Goal: Information Seeking & Learning: Check status

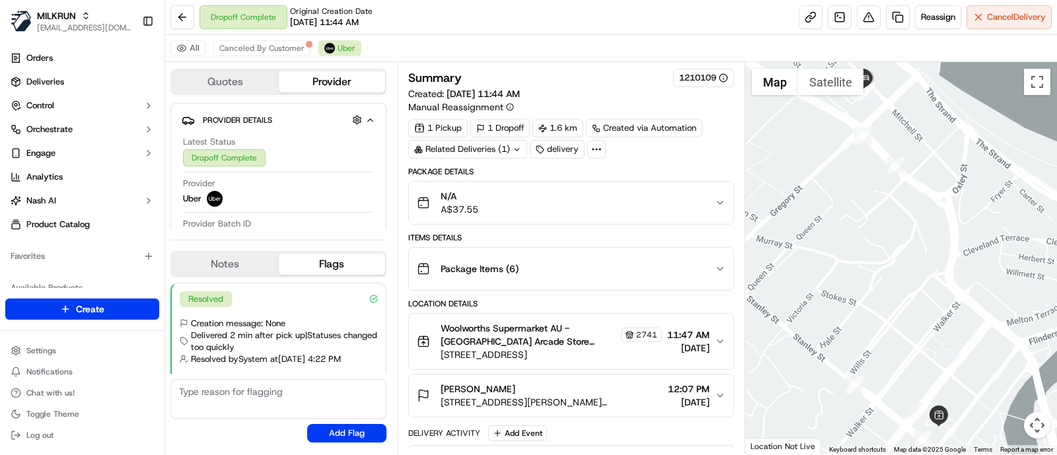
scroll to position [39, 0]
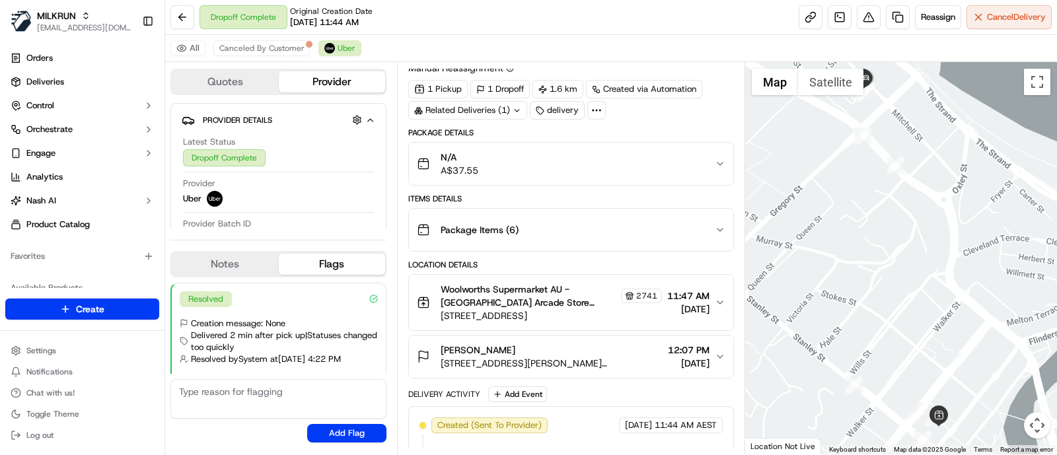
click at [1025, 137] on div at bounding box center [901, 258] width 313 height 393
click at [180, 12] on button at bounding box center [183, 17] width 24 height 24
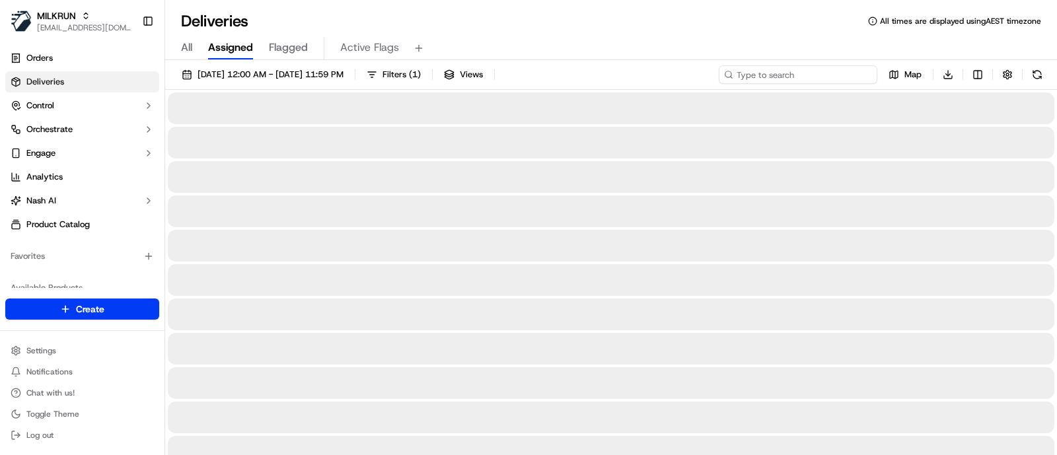
click at [838, 81] on input at bounding box center [798, 74] width 159 height 19
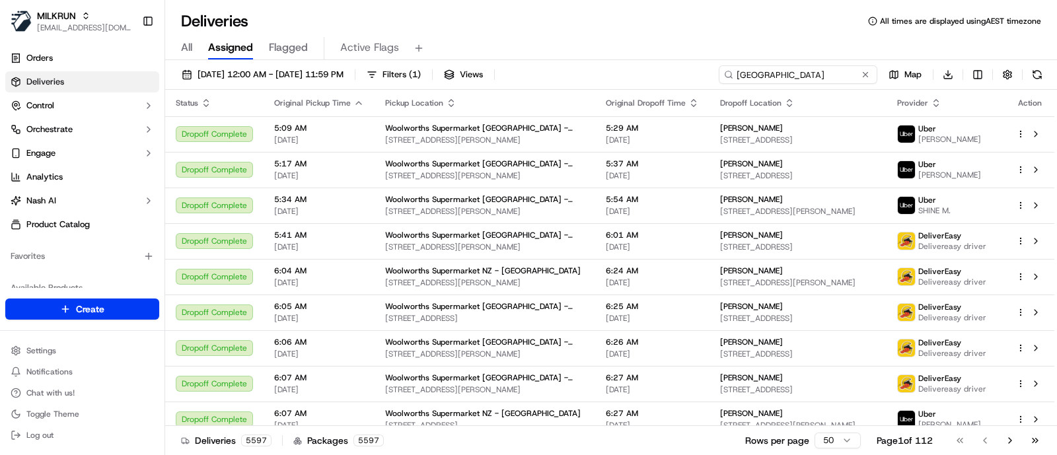
type input "[GEOGRAPHIC_DATA]"
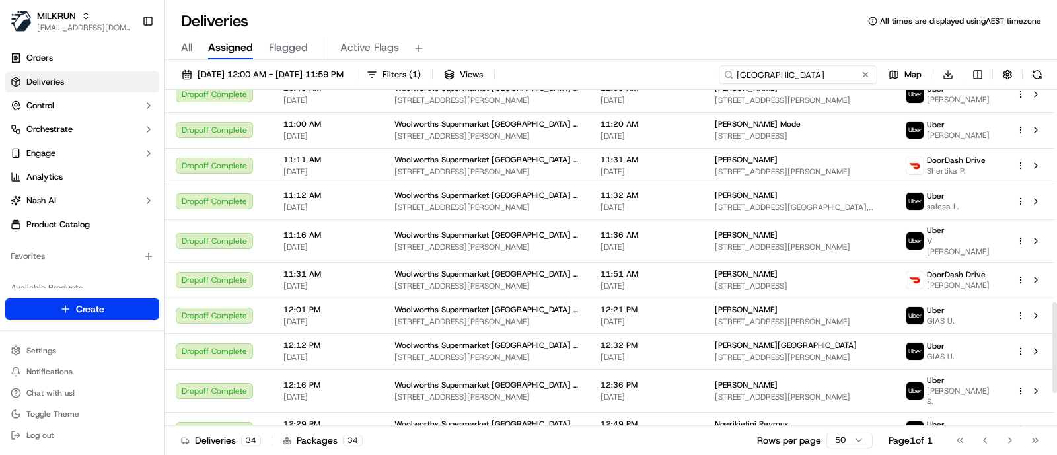
scroll to position [910, 0]
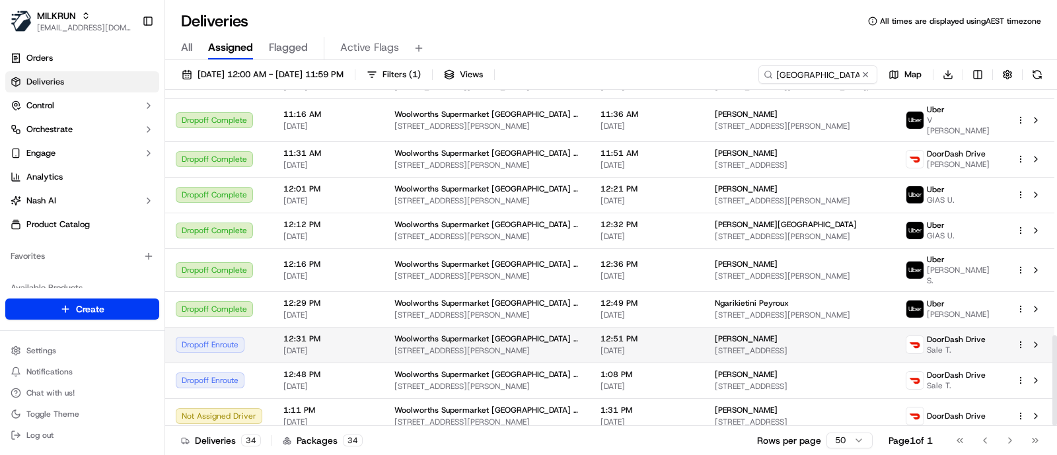
click at [479, 334] on span "Woolworths Supermarket [GEOGRAPHIC_DATA] - [GEOGRAPHIC_DATA]" at bounding box center [487, 339] width 185 height 11
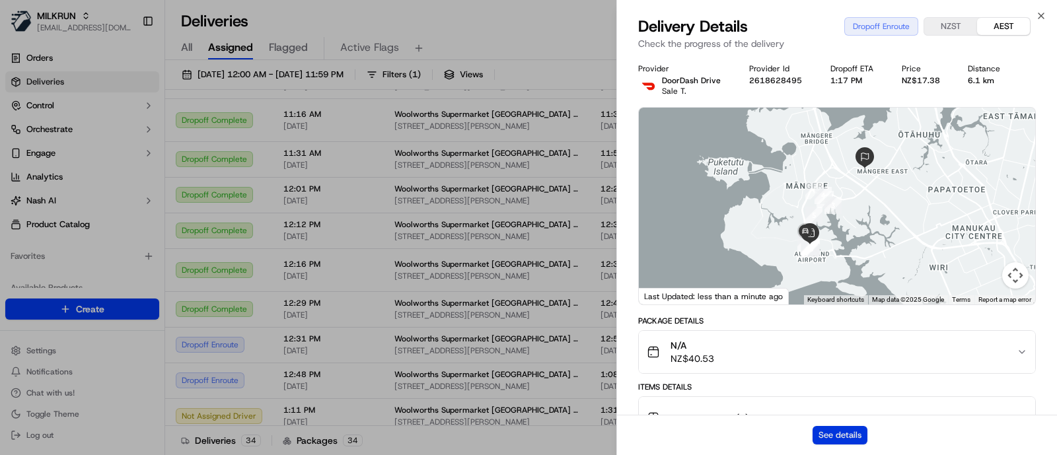
click at [828, 439] on button "See details" at bounding box center [840, 435] width 55 height 19
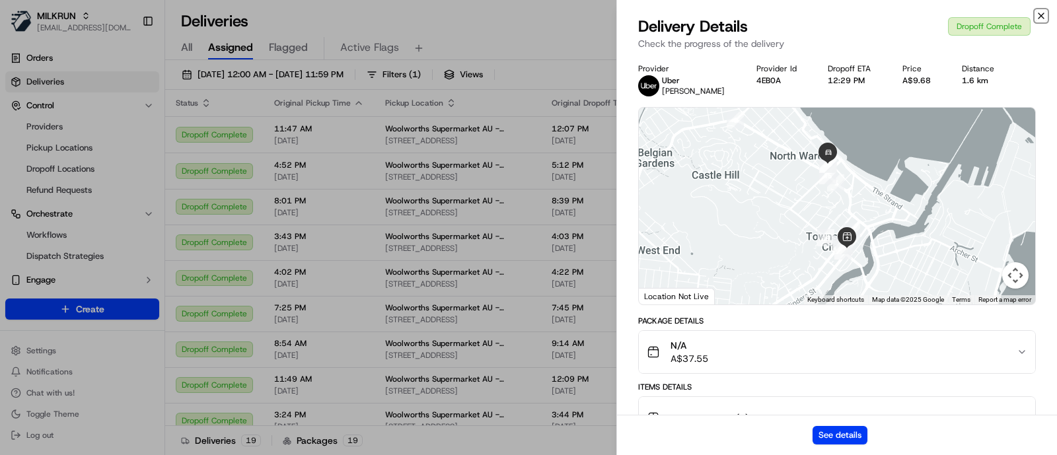
click at [1042, 17] on icon "button" at bounding box center [1041, 15] width 5 height 5
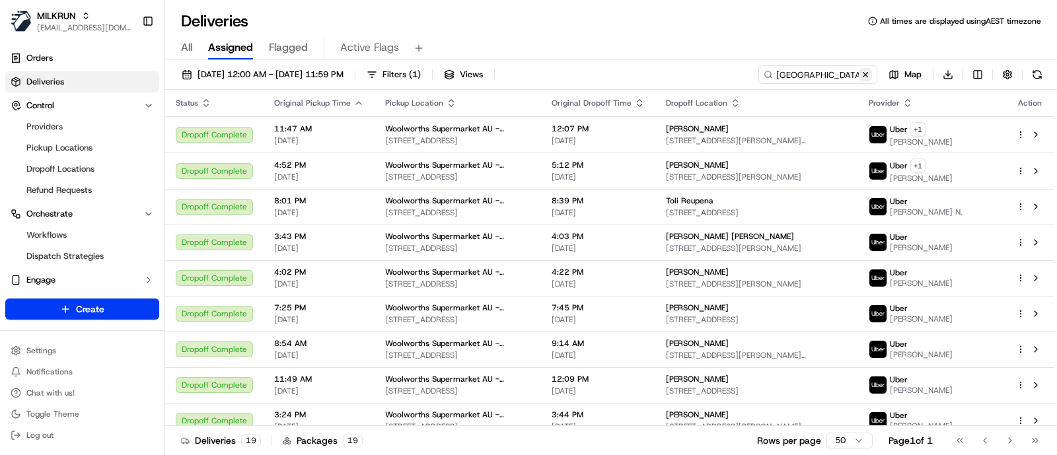
click at [865, 73] on button at bounding box center [865, 74] width 13 height 13
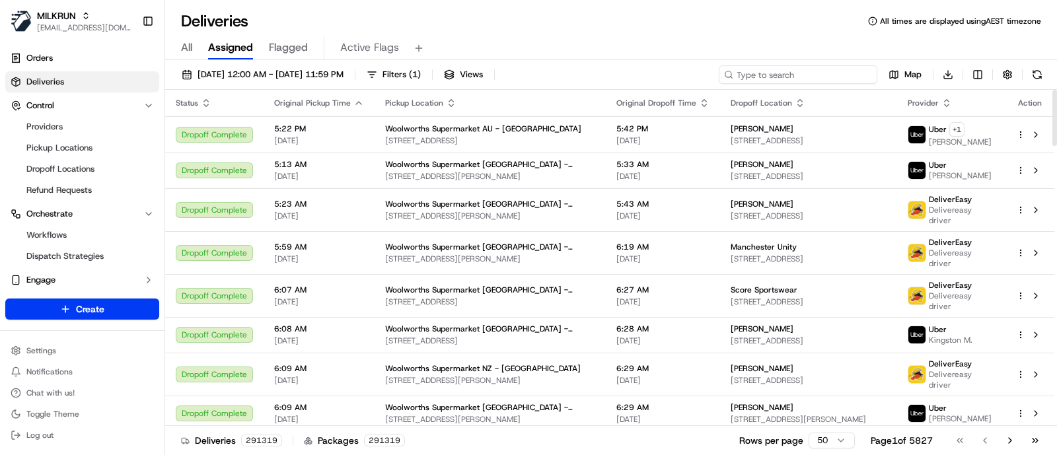
click at [833, 72] on input at bounding box center [798, 74] width 159 height 19
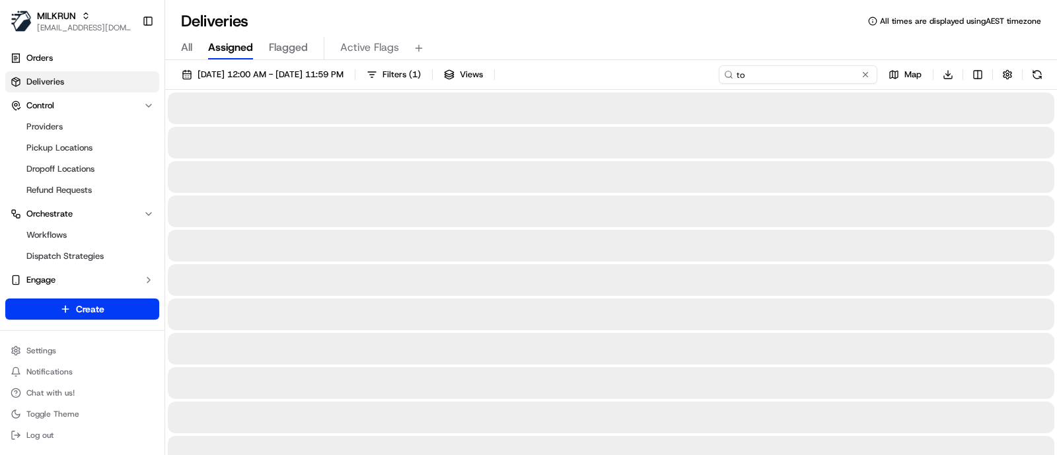
type input "t"
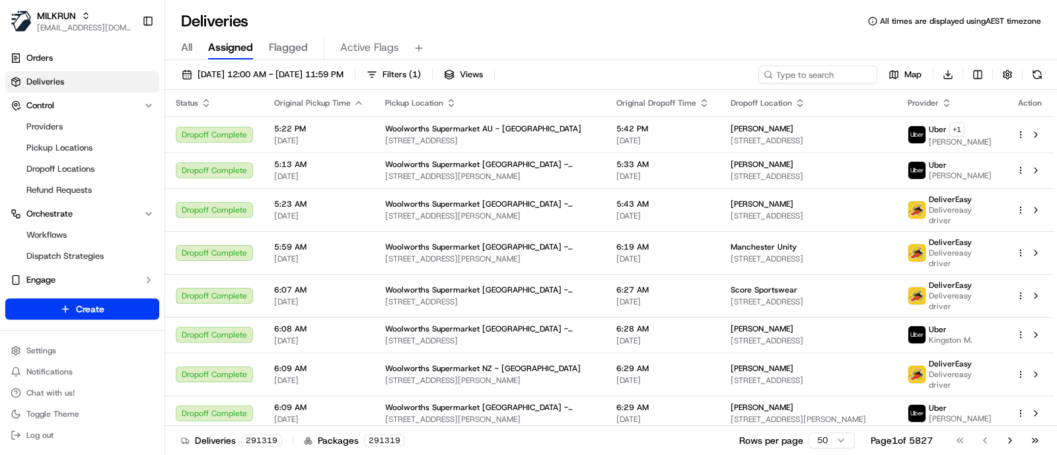
click at [1014, 30] on div "Deliveries All times are displayed using AEST timezone" at bounding box center [611, 21] width 892 height 21
click at [312, 71] on span "01/09/2025 12:00 AM - 17/09/2025 11:59 PM" at bounding box center [271, 75] width 146 height 12
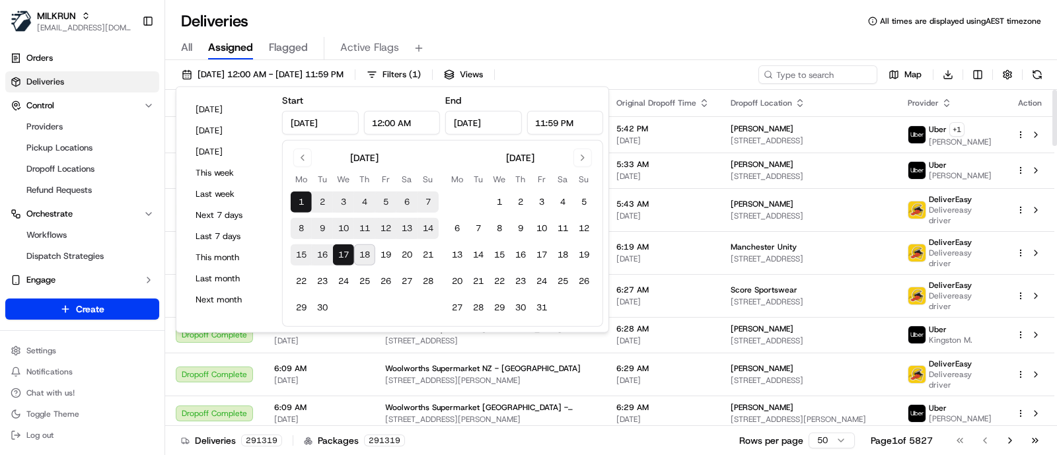
click at [720, 50] on div "All Assigned Flagged Active Flags" at bounding box center [611, 48] width 892 height 23
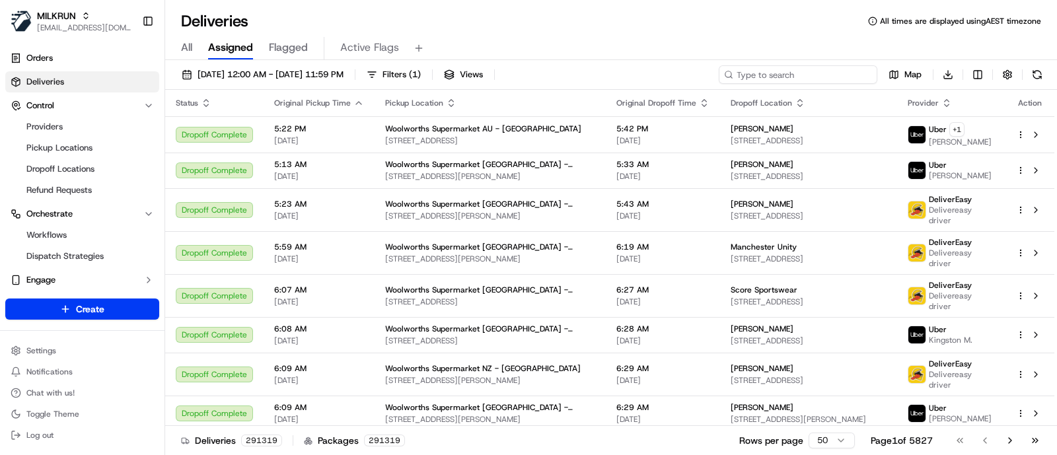
click at [818, 67] on input at bounding box center [798, 74] width 159 height 19
paste input "Burpengary"
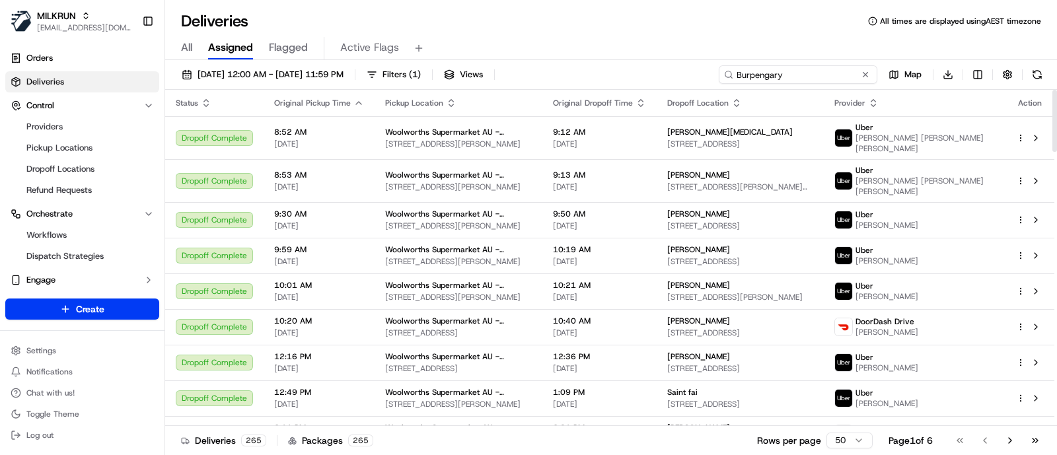
click at [808, 67] on input "Burpengary" at bounding box center [798, 74] width 159 height 19
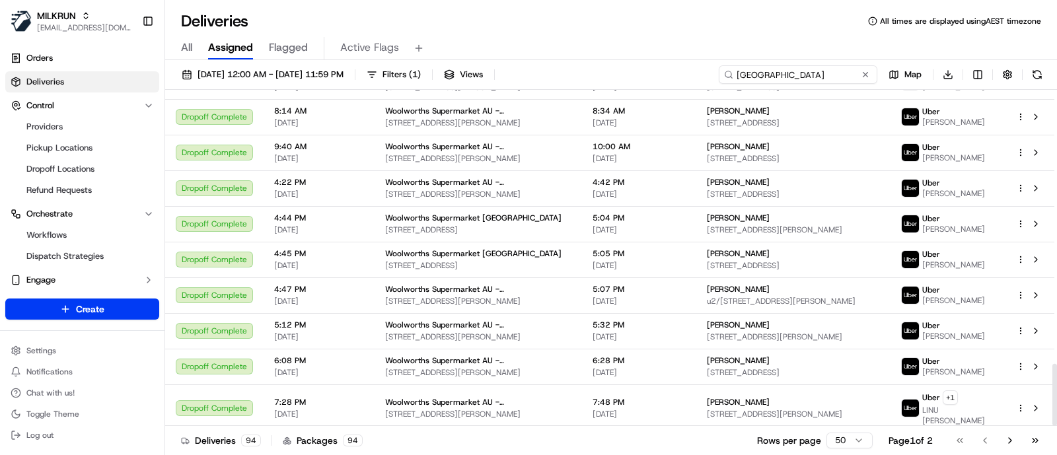
scroll to position [1482, 0]
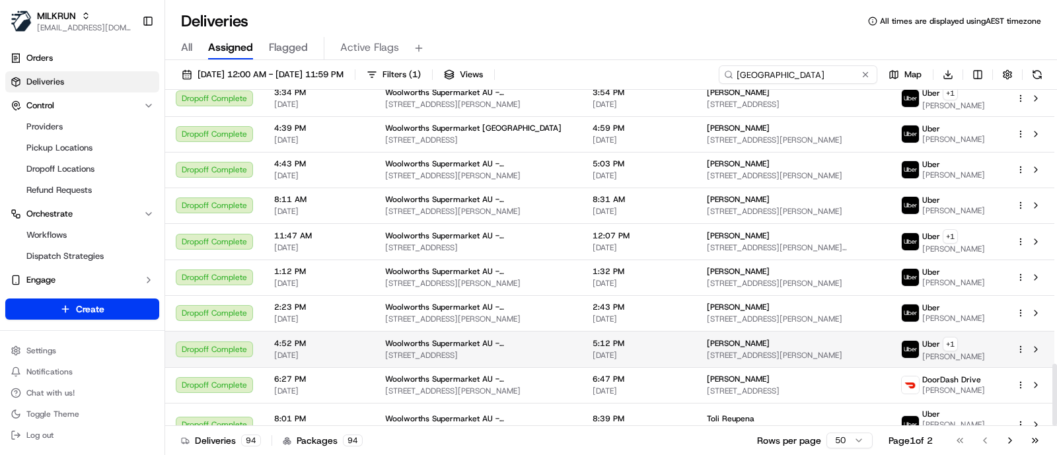
type input "Townsville"
click at [529, 338] on span "Woolworths Supermarket AU - Townsville City Arcade" at bounding box center [478, 343] width 186 height 11
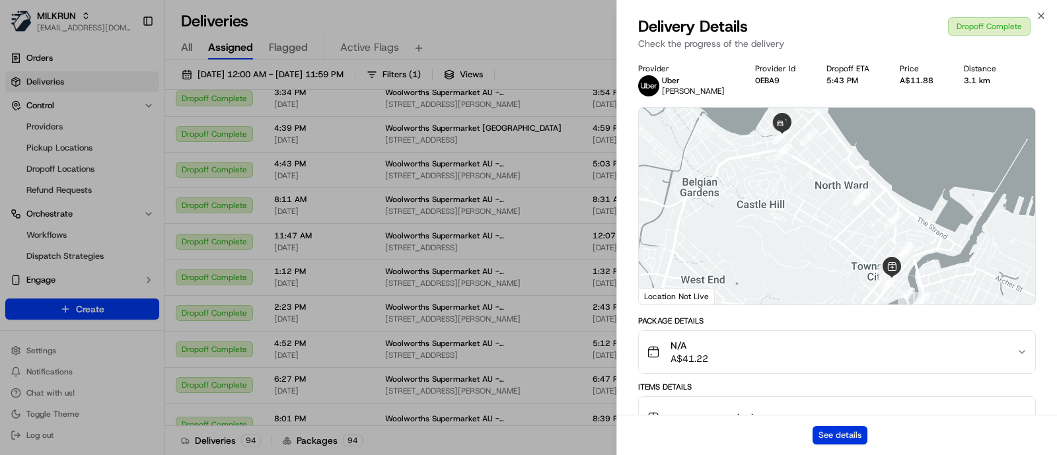
click at [853, 428] on button "See details" at bounding box center [840, 435] width 55 height 19
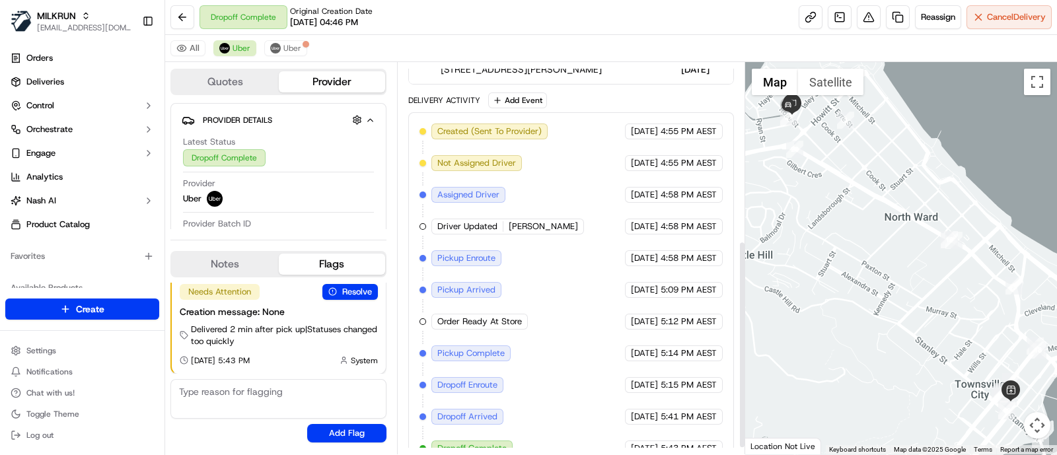
scroll to position [348, 0]
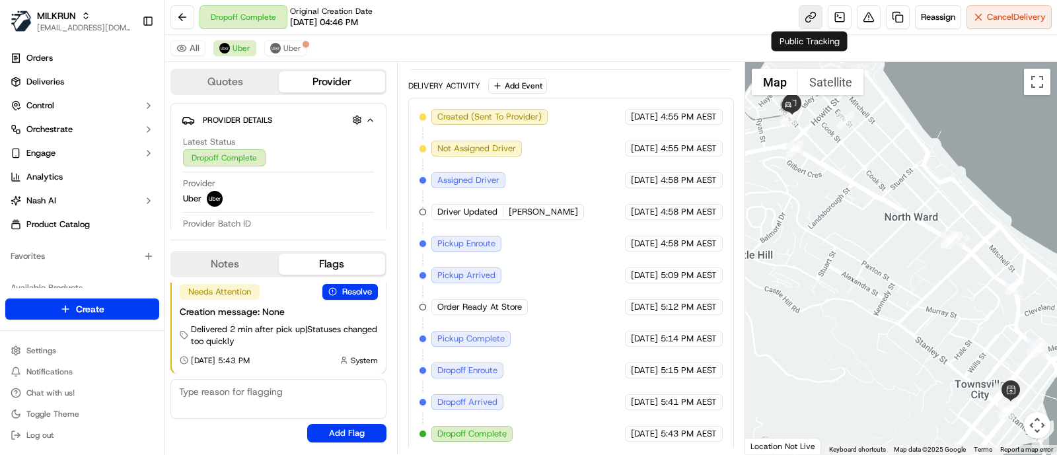
click at [812, 17] on link at bounding box center [811, 17] width 24 height 24
click at [984, 317] on div at bounding box center [901, 258] width 313 height 393
click at [219, 86] on button "Quotes" at bounding box center [225, 81] width 107 height 21
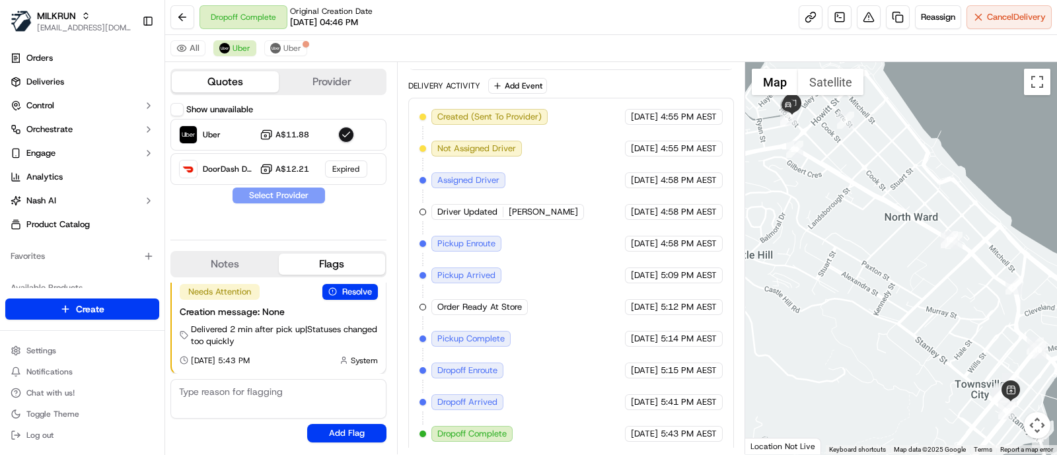
scroll to position [0, 0]
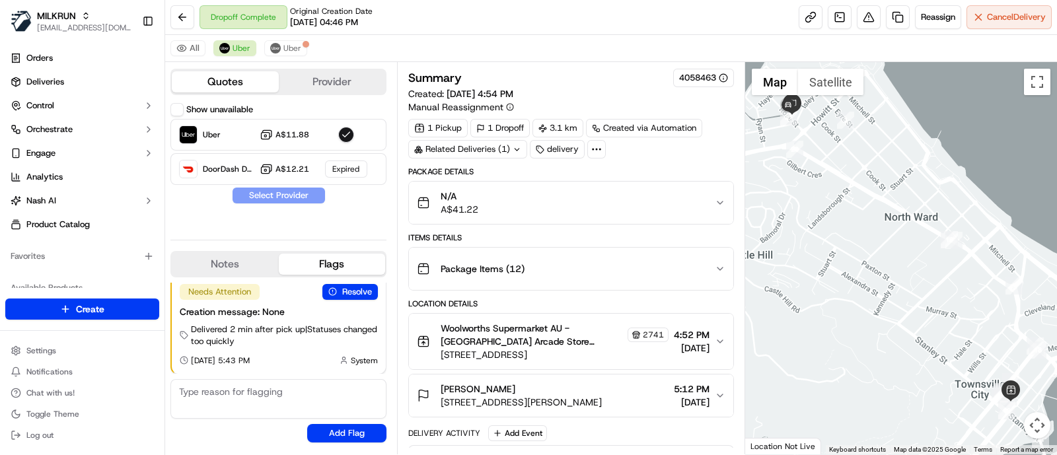
click at [595, 149] on icon at bounding box center [597, 149] width 12 height 12
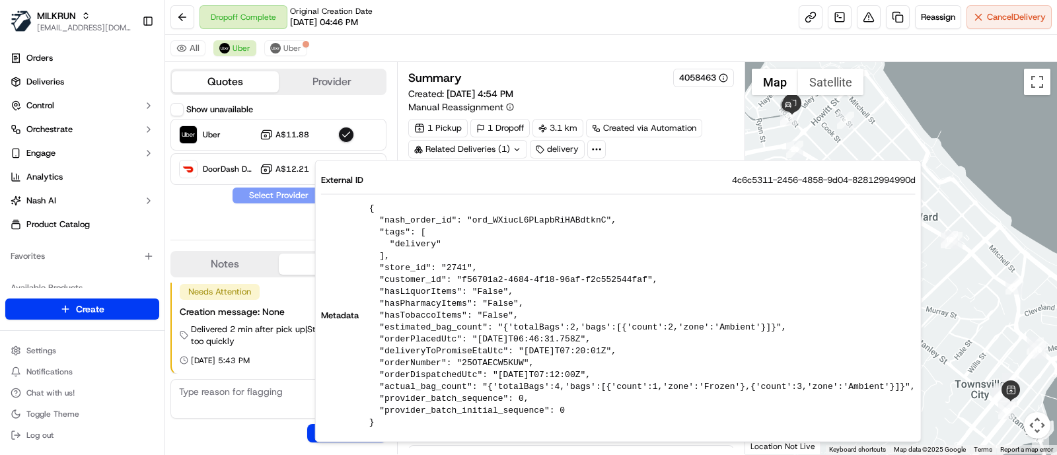
click at [586, 77] on div "Summary 4058463" at bounding box center [571, 78] width 326 height 19
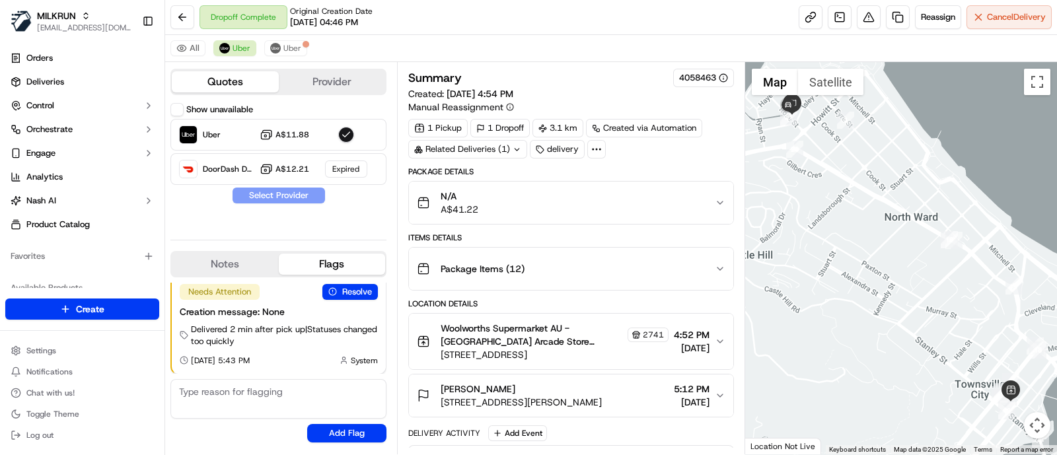
click at [980, 167] on div at bounding box center [901, 258] width 313 height 393
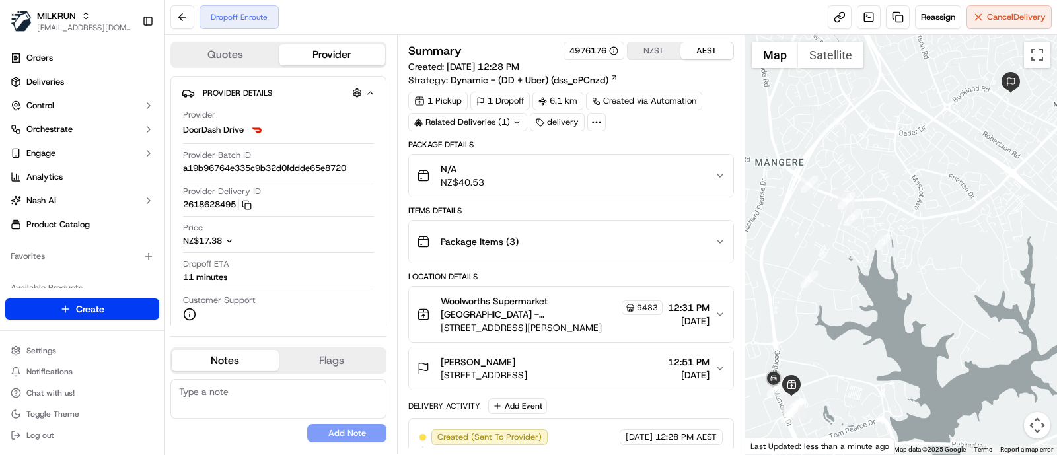
click at [1022, 167] on div at bounding box center [901, 245] width 313 height 420
click at [69, 350] on html "MILKRUN jcoates@woolworths.com.au Toggle Sidebar Orders Deliveries Control Orch…" at bounding box center [528, 227] width 1057 height 455
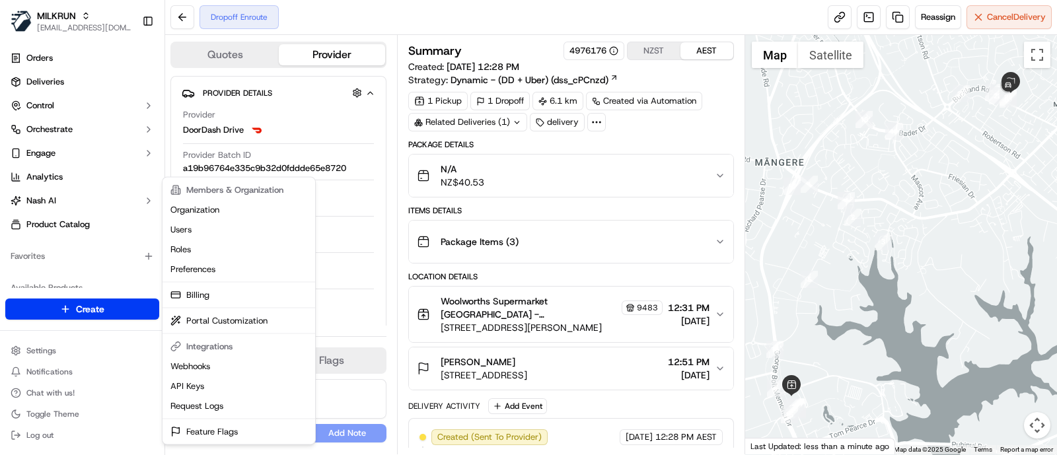
click at [46, 122] on html "MILKRUN jcoates@woolworths.com.au Toggle Sidebar Orders Deliveries Control Orch…" at bounding box center [528, 227] width 1057 height 455
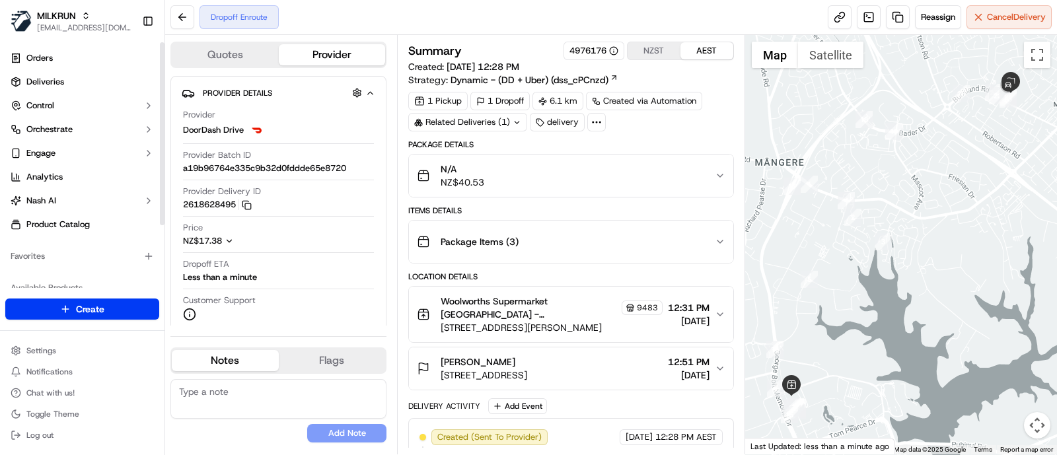
click at [46, 122] on button "Orchestrate" at bounding box center [82, 129] width 154 height 21
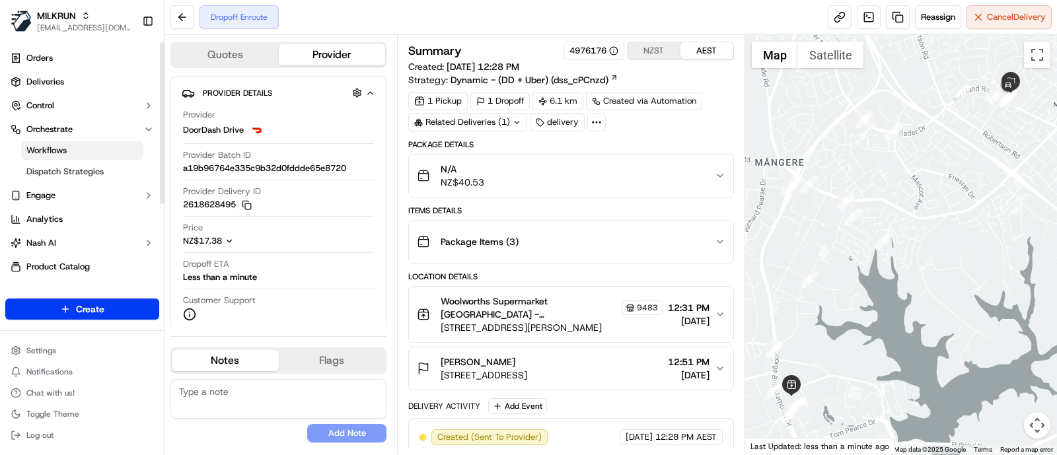
click at [54, 150] on span "Workflows" at bounding box center [46, 151] width 40 height 12
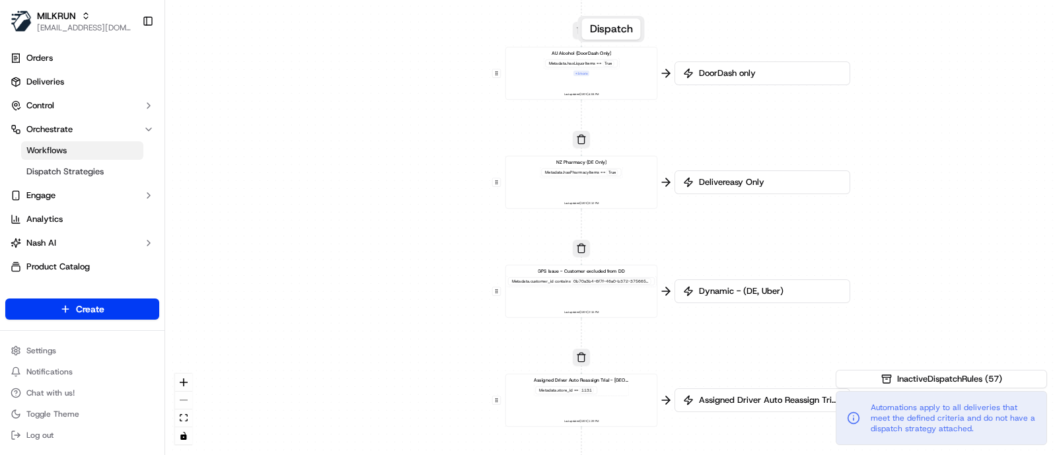
drag, startPoint x: 473, startPoint y: 299, endPoint x: 441, endPoint y: 169, distance: 134.5
click at [441, 169] on div "0 0 0 0 0 0 0 0 0 0 0 0 0 0 0 0 0 Order / Delivery Received DD Jack Testing Acc…" at bounding box center [611, 227] width 892 height 455
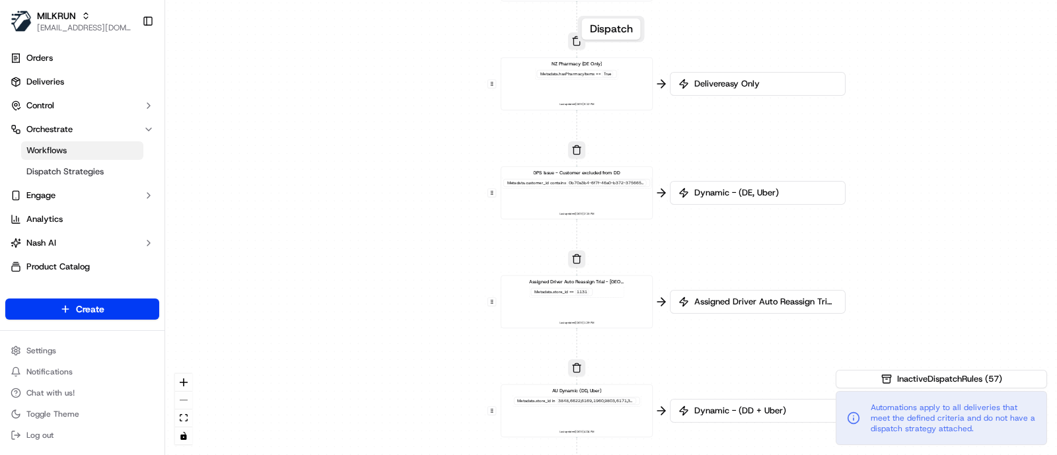
drag, startPoint x: 460, startPoint y: 331, endPoint x: 449, endPoint y: 213, distance: 118.1
click at [449, 213] on div "0 0 0 0 0 0 0 0 0 0 0 0 0 0 0 0 0 Order / Delivery Received DD Jack Testing Acc…" at bounding box center [611, 227] width 892 height 455
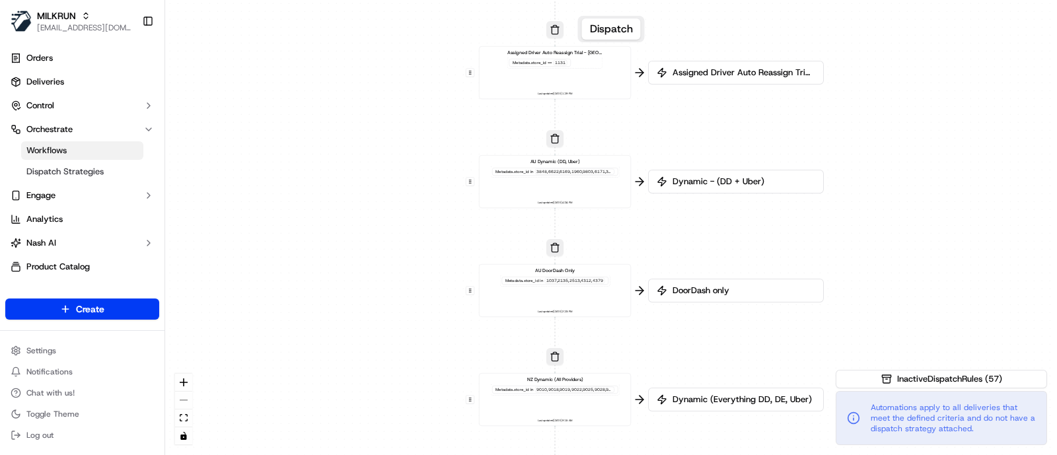
drag, startPoint x: 430, startPoint y: 328, endPoint x: 416, endPoint y: 137, distance: 192.2
click at [416, 137] on div "0 0 0 0 0 0 0 0 0 0 0 0 0 0 0 0 0 Order / Delivery Received DD Jack Testing Acc…" at bounding box center [611, 227] width 892 height 455
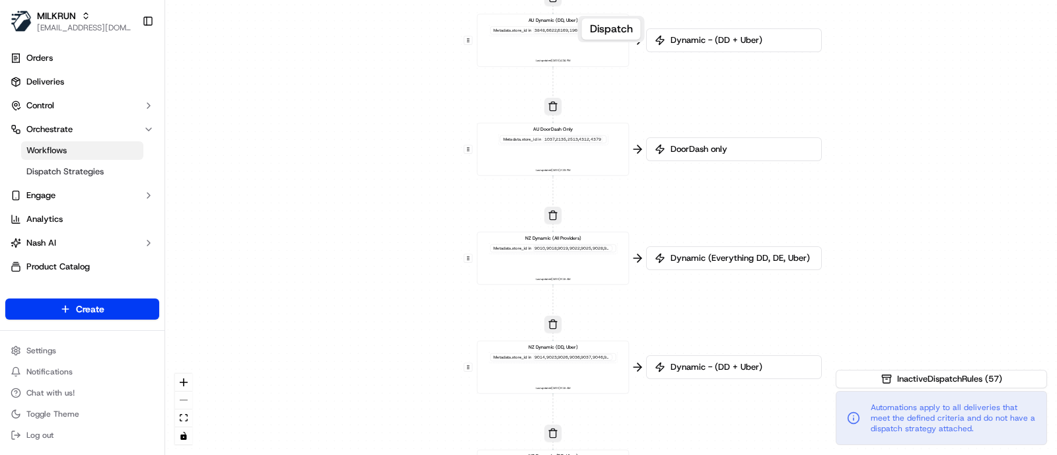
drag, startPoint x: 438, startPoint y: 308, endPoint x: 436, endPoint y: 165, distance: 142.8
click at [436, 165] on div "0 0 0 0 0 0 0 0 0 0 0 0 0 0 0 0 0 Order / Delivery Received DD Jack Testing Acc…" at bounding box center [611, 227] width 892 height 455
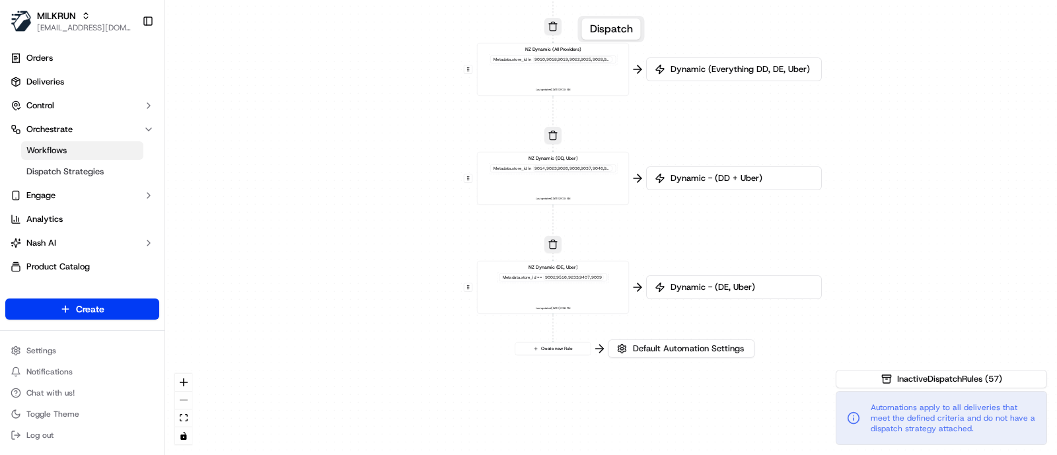
drag, startPoint x: 426, startPoint y: 308, endPoint x: 426, endPoint y: 118, distance: 190.3
click at [426, 118] on div "0 0 0 0 0 0 0 0 0 0 0 0 0 0 0 0 0 Order / Delivery Received DD Jack Testing Acc…" at bounding box center [611, 227] width 892 height 455
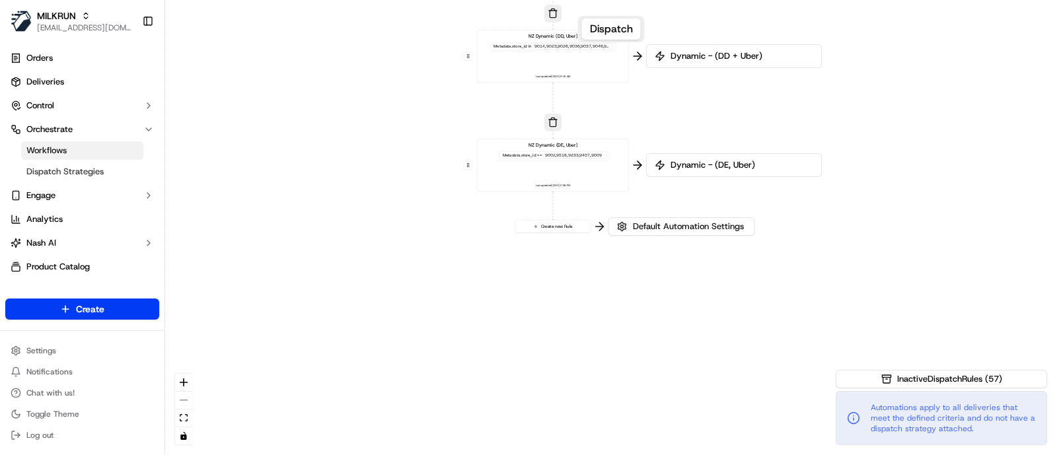
drag, startPoint x: 426, startPoint y: 259, endPoint x: 426, endPoint y: 115, distance: 144.1
click at [426, 115] on div "0 0 0 0 0 0 0 0 0 0 0 0 0 0 0 0 0 Order / Delivery Received DD Jack Testing Acc…" at bounding box center [611, 227] width 892 height 455
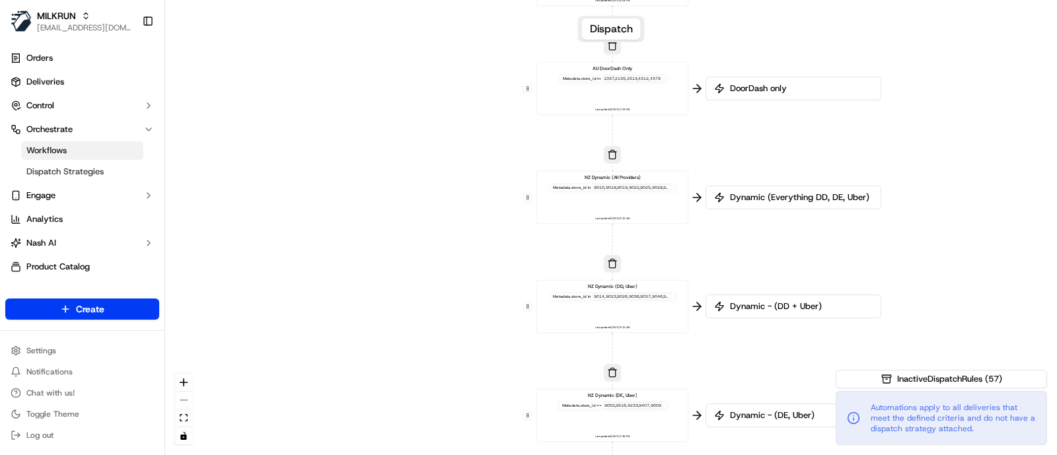
drag, startPoint x: 426, startPoint y: 115, endPoint x: 486, endPoint y: 392, distance: 283.2
click at [486, 392] on div "0 0 0 0 0 0 0 0 0 0 0 0 0 0 0 0 0 Order / Delivery Received DD Jack Testing Acc…" at bounding box center [611, 227] width 892 height 455
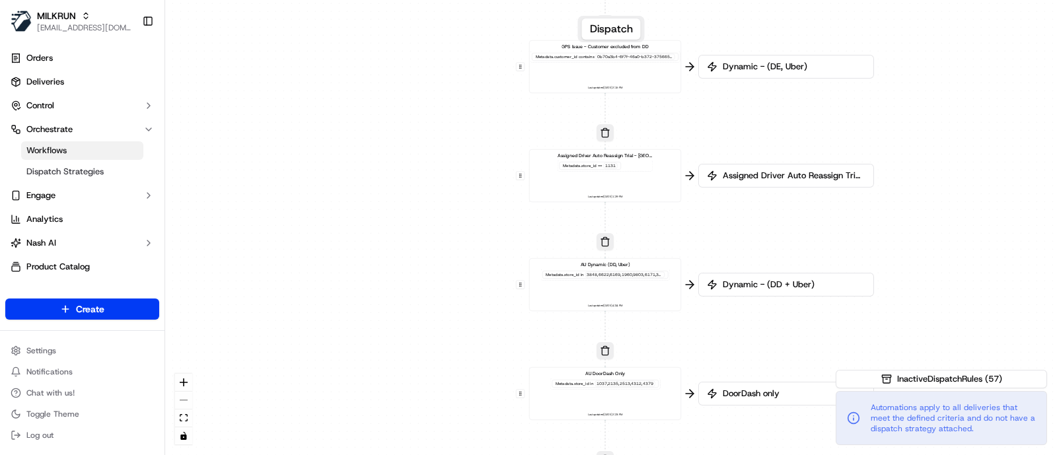
drag, startPoint x: 473, startPoint y: 138, endPoint x: 466, endPoint y: 444, distance: 306.1
click at [466, 444] on div "0 0 0 0 0 0 0 0 0 0 0 0 0 0 0 0 0 Order / Delivery Received DD Jack Testing Acc…" at bounding box center [611, 227] width 892 height 455
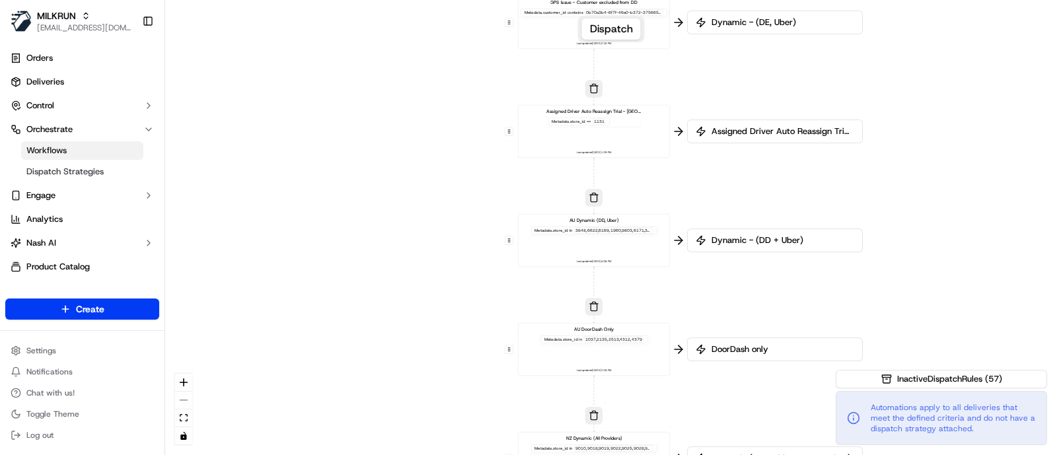
drag, startPoint x: 484, startPoint y: 363, endPoint x: 473, endPoint y: 320, distance: 44.6
click at [473, 320] on div "0 0 0 0 0 0 0 0 0 0 0 0 0 0 0 0 0 Order / Delivery Received DD Jack Testing Acc…" at bounding box center [611, 227] width 892 height 455
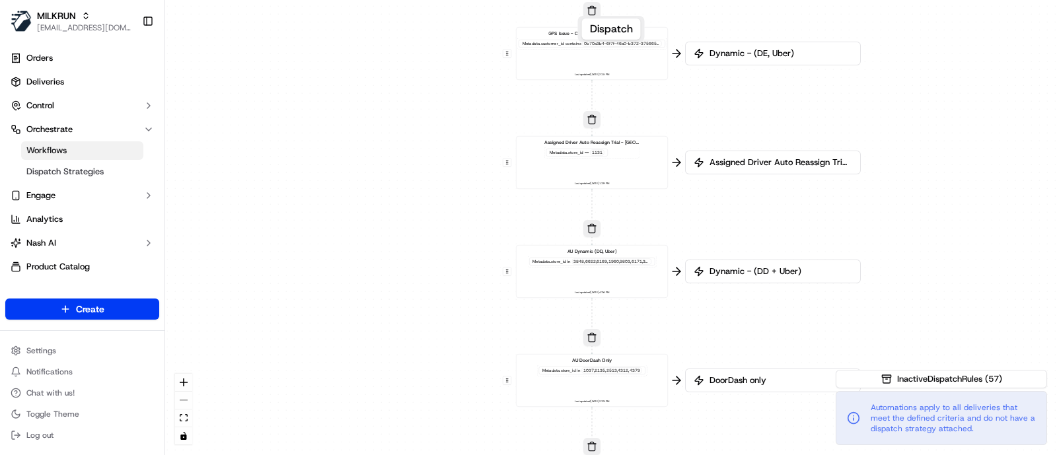
drag, startPoint x: 468, startPoint y: 272, endPoint x: 465, endPoint y: 302, distance: 29.9
click at [465, 302] on div "0 0 0 0 0 0 0 0 0 0 0 0 0 0 0 0 0 Order / Delivery Received DD Jack Testing Acc…" at bounding box center [611, 227] width 892 height 455
click at [584, 276] on div "AU Dynamic (DD, Uber) Metadata .store_id in Last updated: 17/09/2025 4:04 PM" at bounding box center [591, 273] width 141 height 47
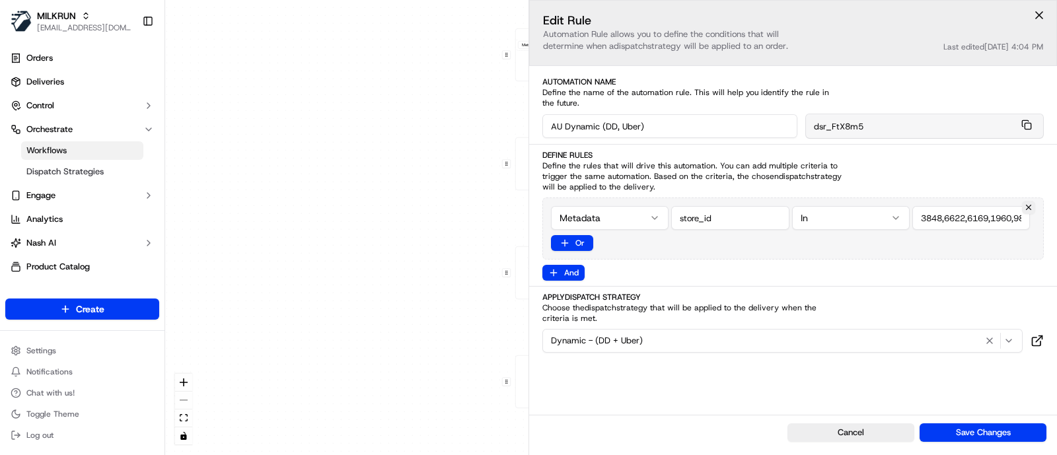
scroll to position [0, 6361]
click at [985, 186] on div "Define Rules Define the rules that will drive this automation. You can add mult…" at bounding box center [794, 171] width 502 height 42
